Goal: Book appointment/travel/reservation

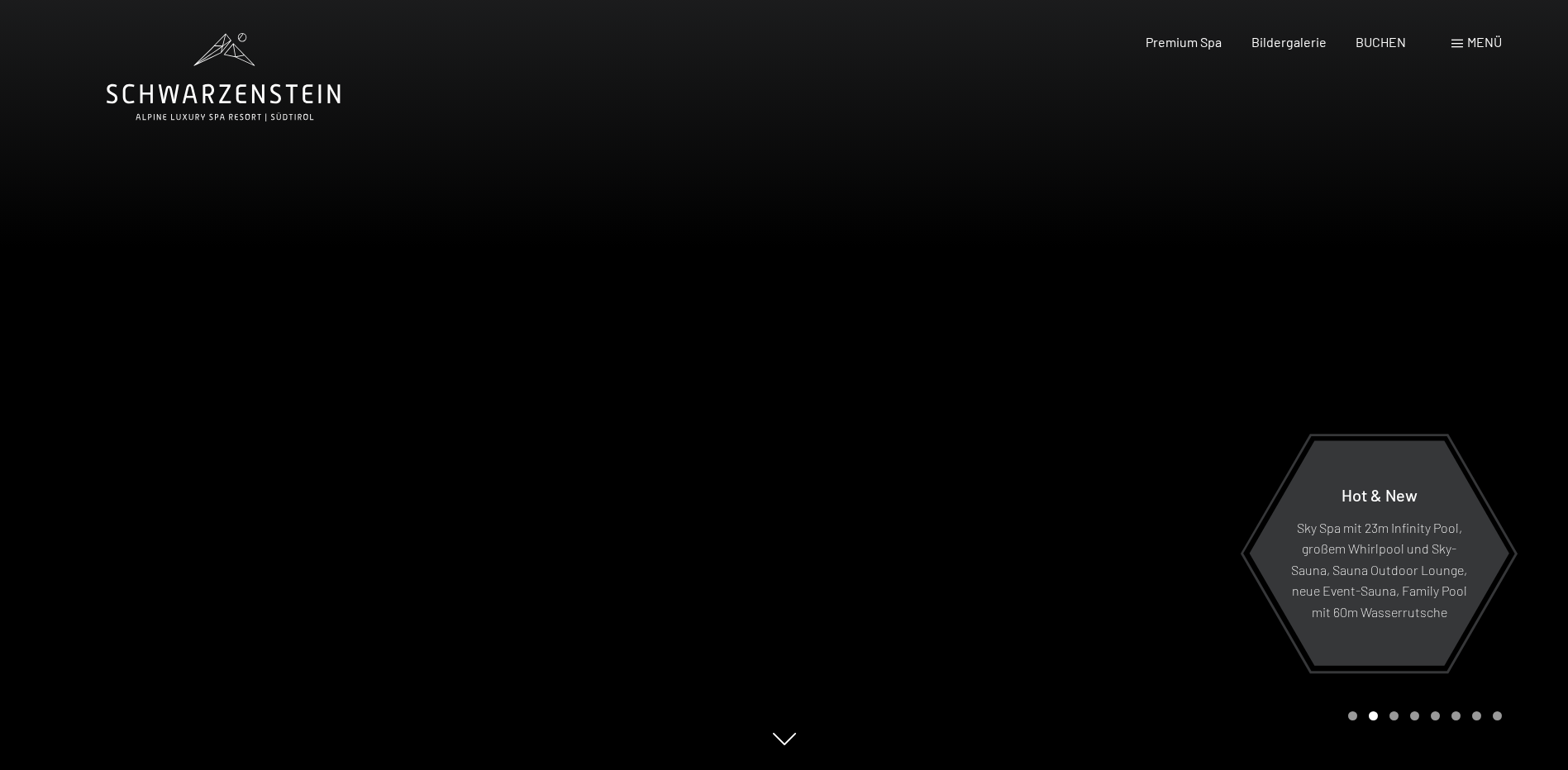
click at [1462, 39] on div "Menü" at bounding box center [1476, 42] width 50 height 18
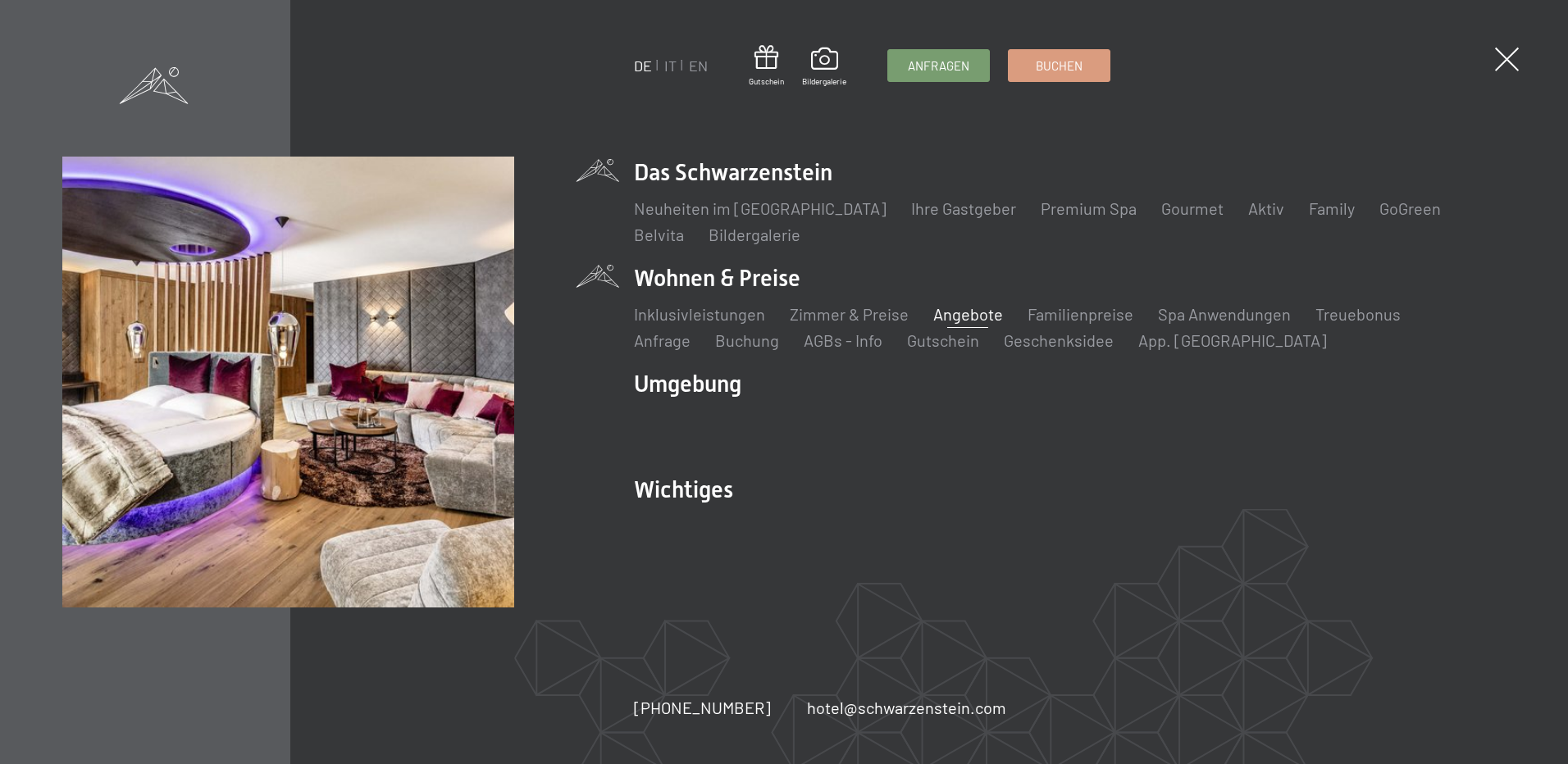
click at [954, 319] on link "Angebote" at bounding box center [968, 314] width 70 height 20
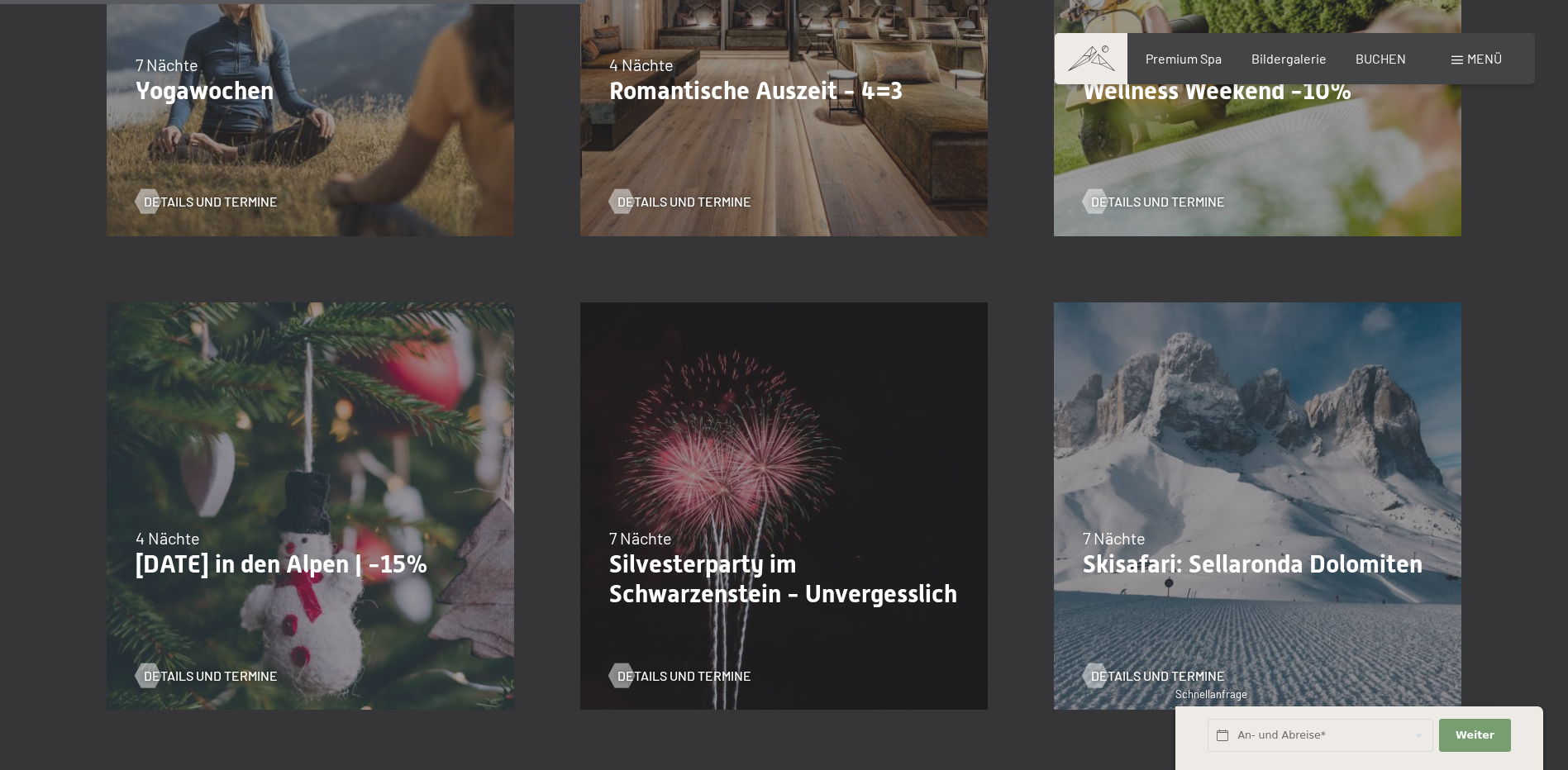
scroll to position [1322, 0]
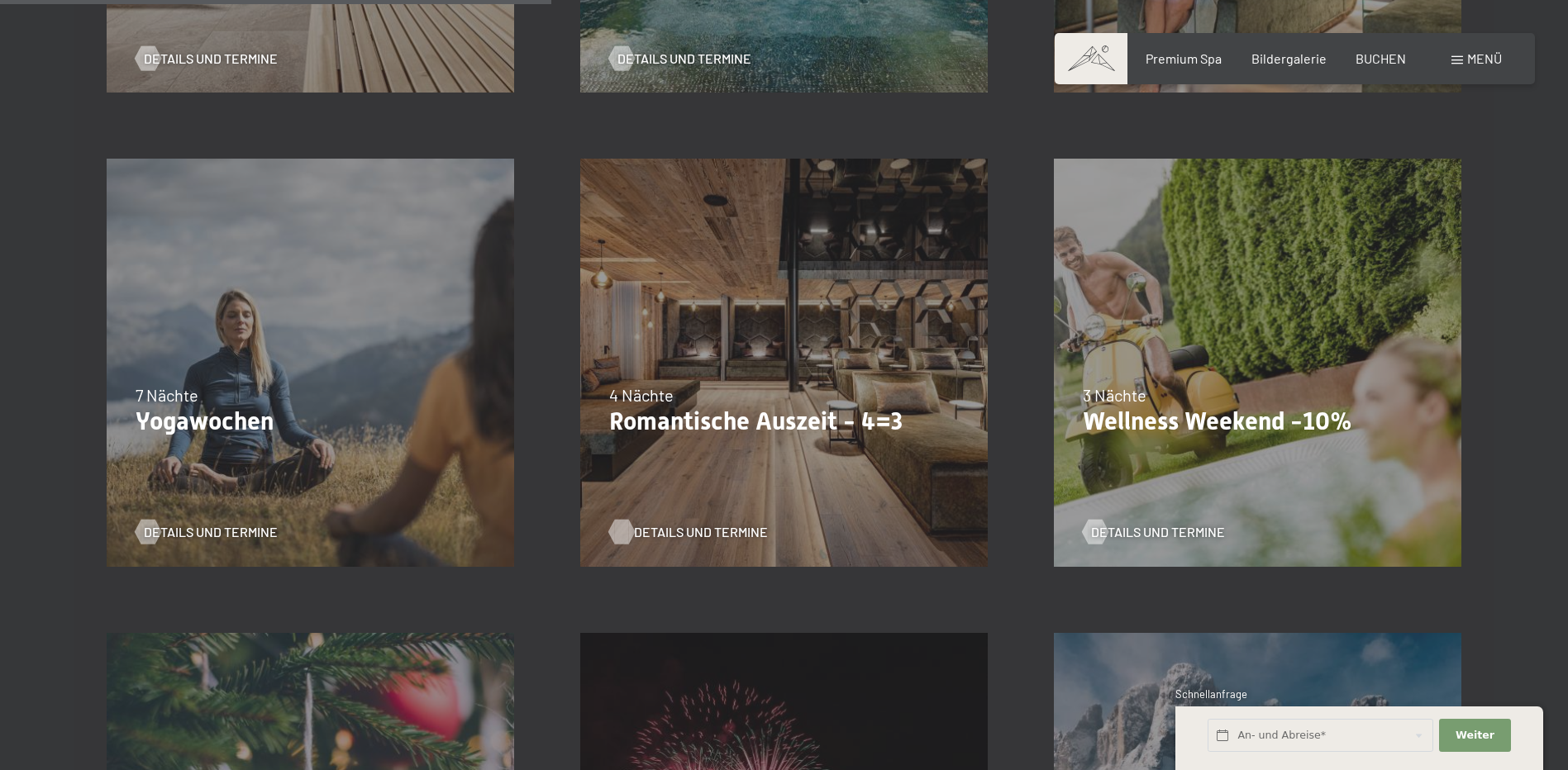
click at [710, 530] on span "Details und Termine" at bounding box center [701, 532] width 134 height 18
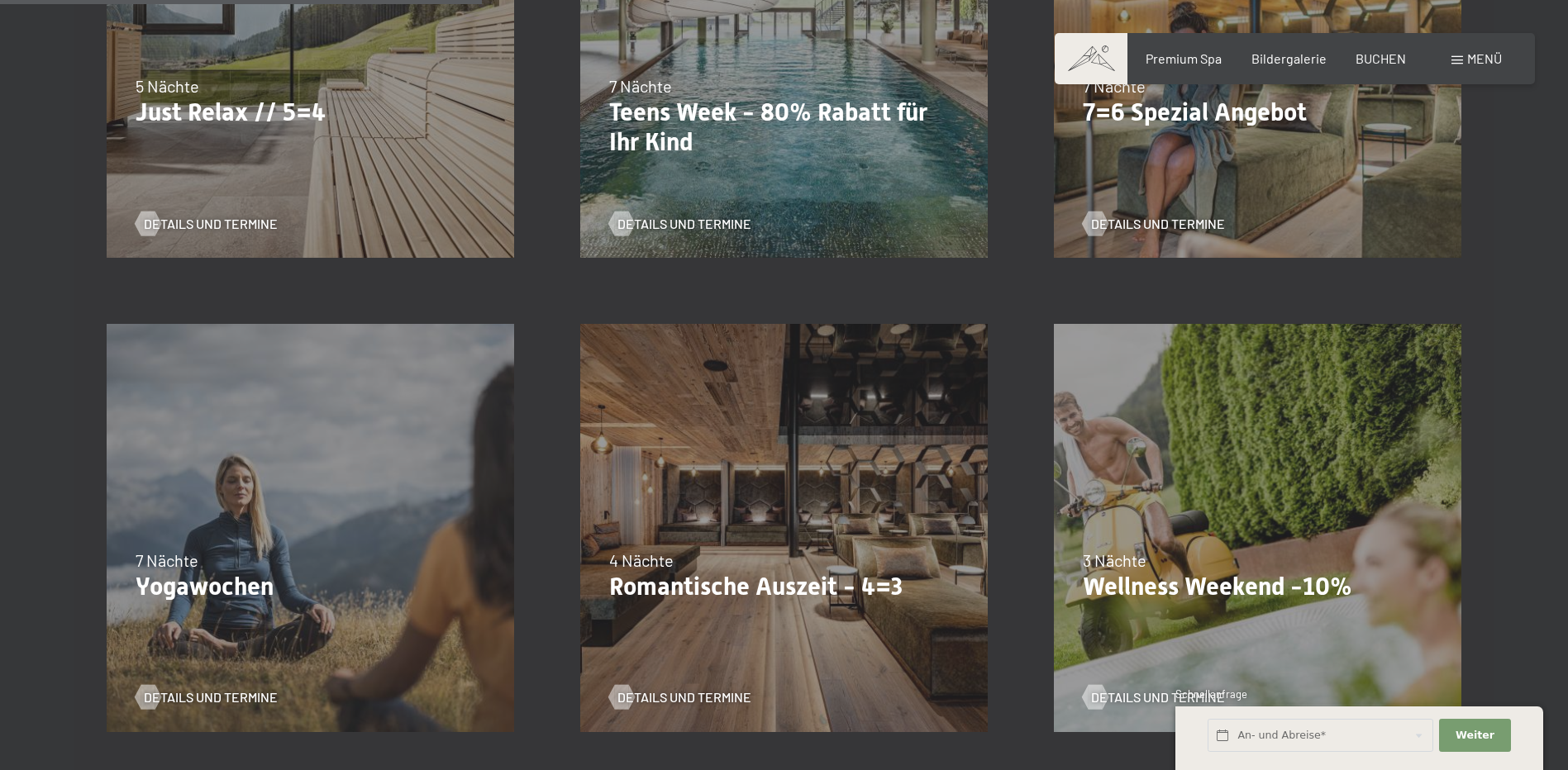
scroll to position [1075, 0]
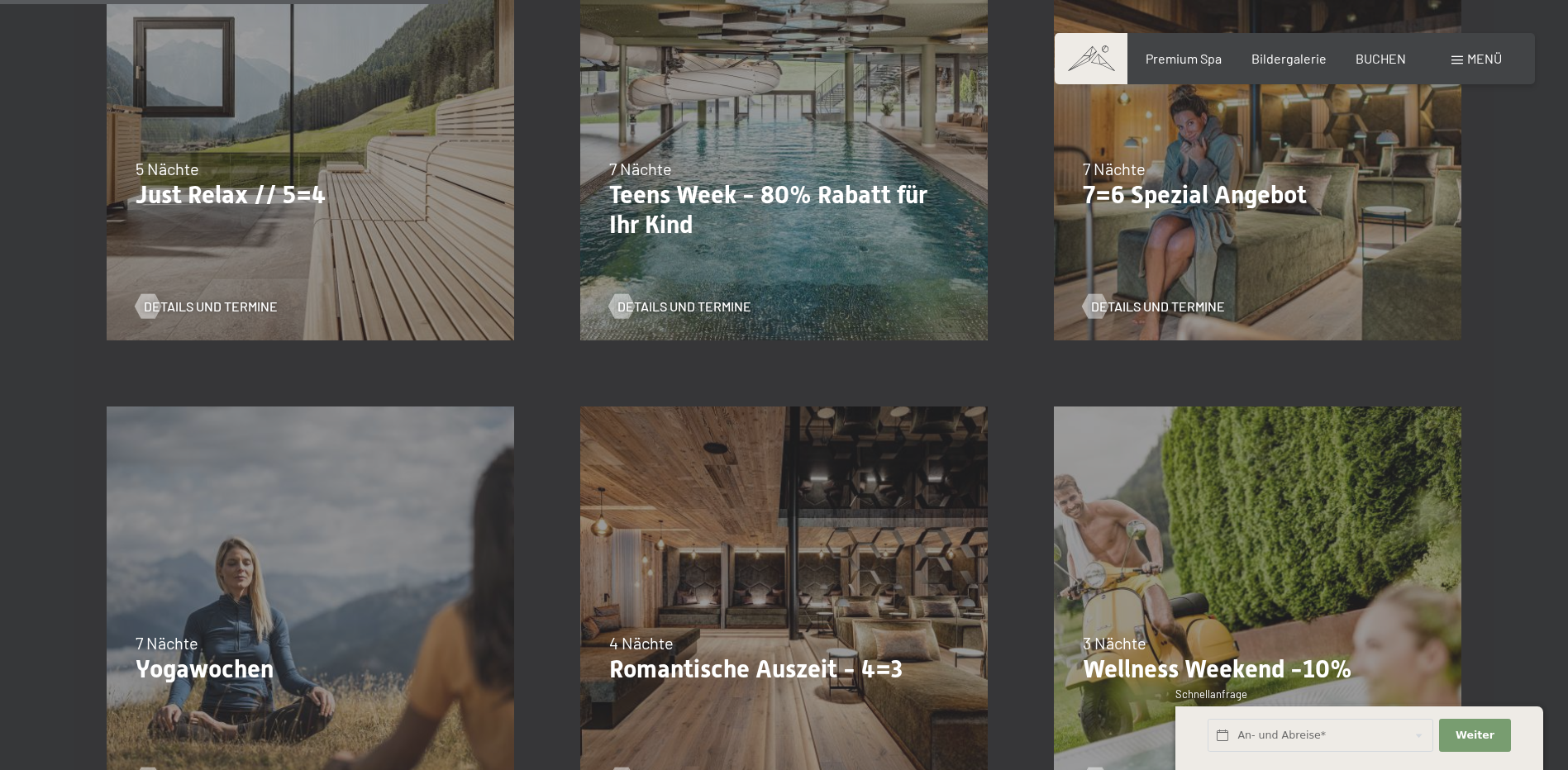
click at [224, 232] on div "18.09.–03.10.2025 21.12.–26.12.2025 04.01.–23.01.2026 08.03.–27.03.2026 08.11.–…" at bounding box center [310, 137] width 474 height 474
click at [225, 307] on span "Details und Termine" at bounding box center [228, 307] width 134 height 18
